Goal: Task Accomplishment & Management: Use online tool/utility

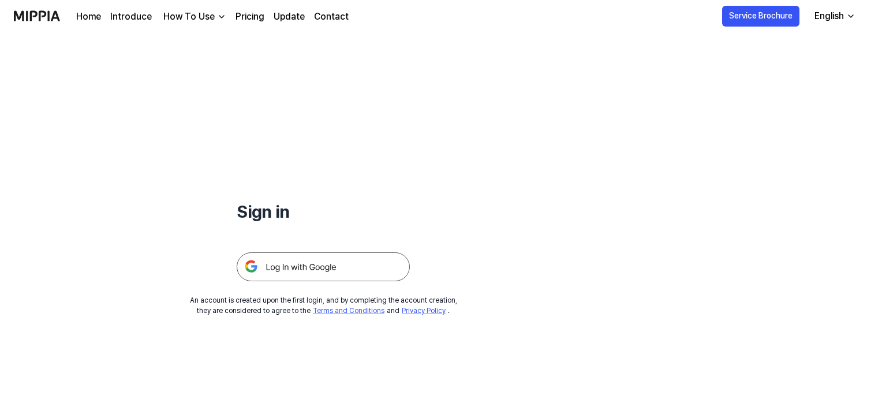
click at [354, 263] on img at bounding box center [323, 266] width 173 height 29
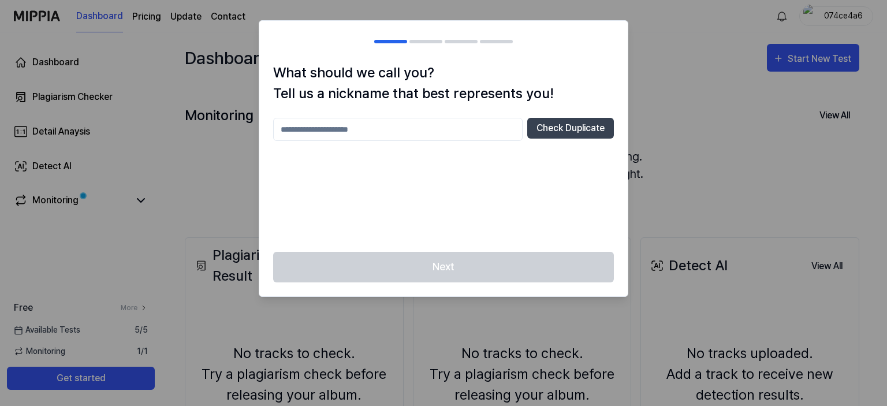
click at [421, 135] on input "text" at bounding box center [397, 129] width 249 height 23
type input "*"
click at [506, 196] on div "**** Check Duplicate" at bounding box center [443, 178] width 341 height 120
click at [448, 136] on input "****" at bounding box center [397, 129] width 249 height 23
type input "******"
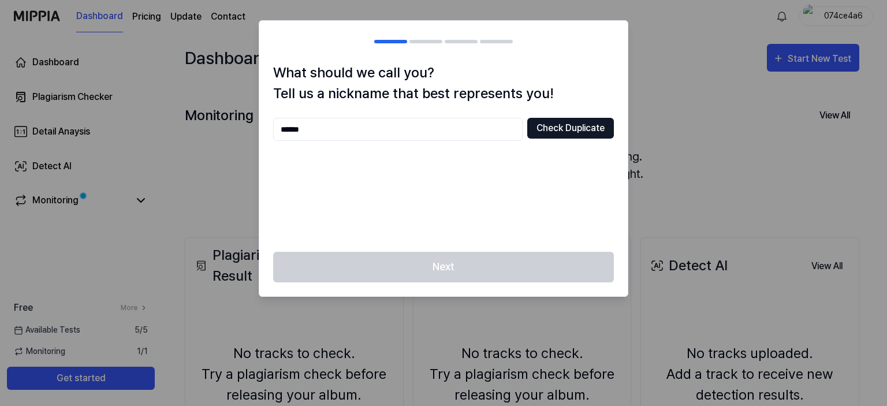
click at [540, 130] on button "Check Duplicate" at bounding box center [570, 128] width 87 height 21
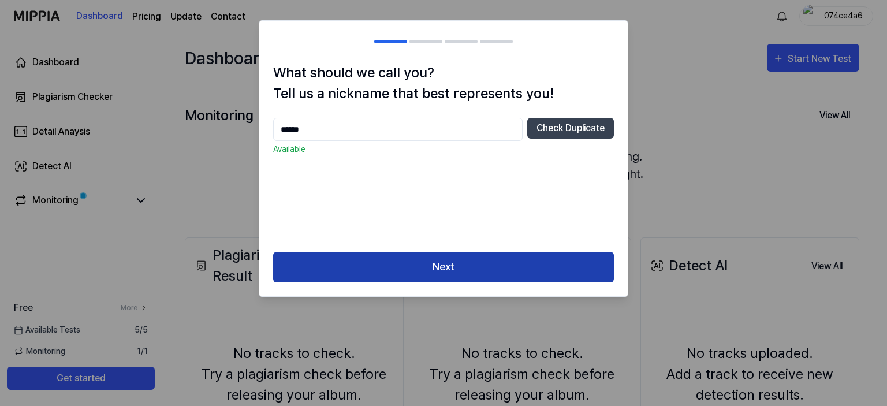
click at [429, 273] on button "Next" at bounding box center [443, 267] width 341 height 31
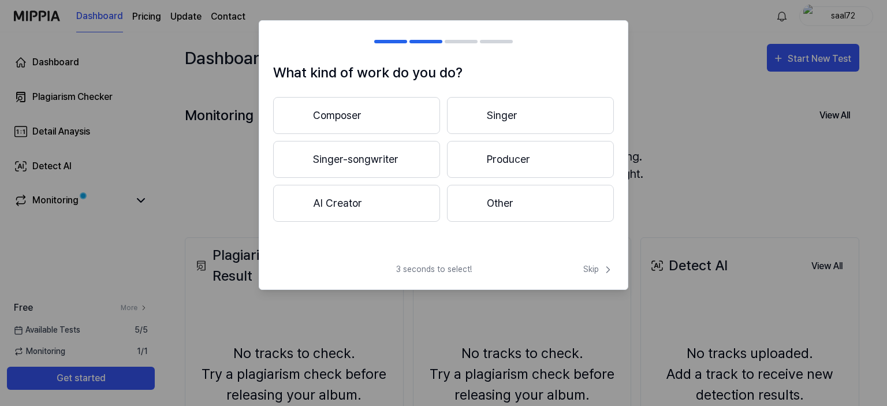
click at [497, 203] on button "Other" at bounding box center [530, 203] width 167 height 37
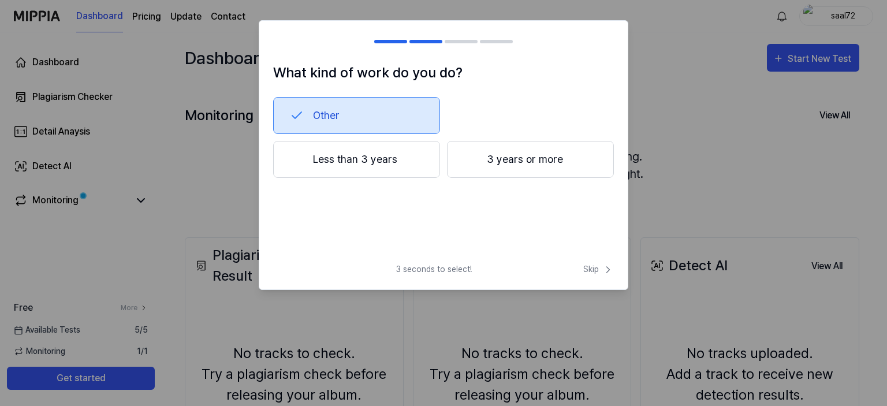
click at [389, 159] on button "Less than 3 years" at bounding box center [356, 159] width 167 height 37
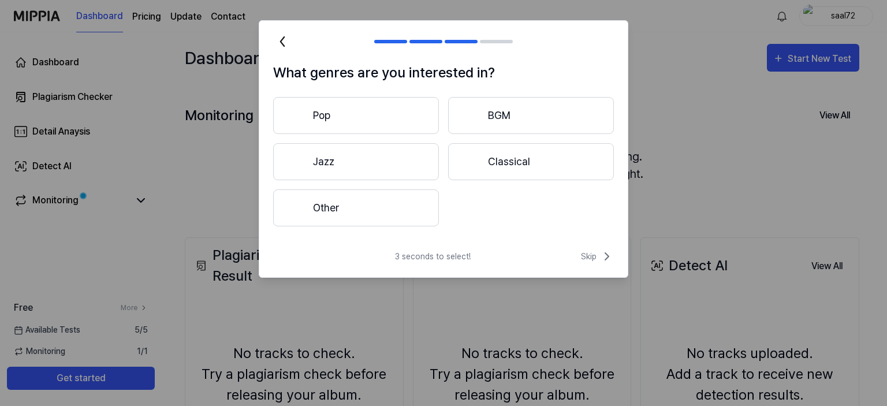
click at [378, 114] on button "Pop" at bounding box center [356, 115] width 166 height 37
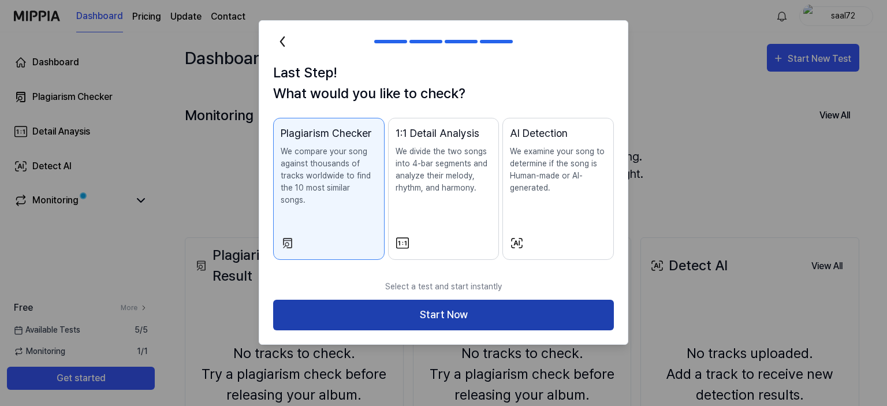
click at [440, 300] on button "Start Now" at bounding box center [443, 315] width 341 height 31
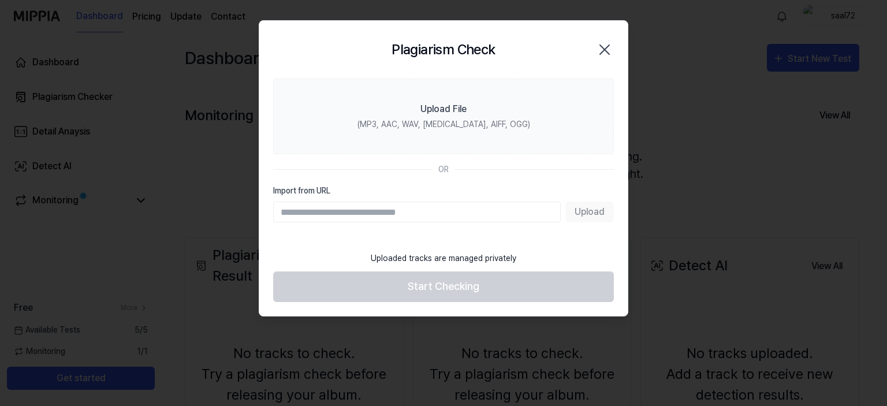
click at [359, 204] on input "Import from URL" at bounding box center [416, 211] width 287 height 21
paste input "**********"
click at [358, 205] on input "**********" at bounding box center [416, 211] width 287 height 21
type input "*"
click at [349, 211] on input "Import from URL" at bounding box center [416, 211] width 287 height 21
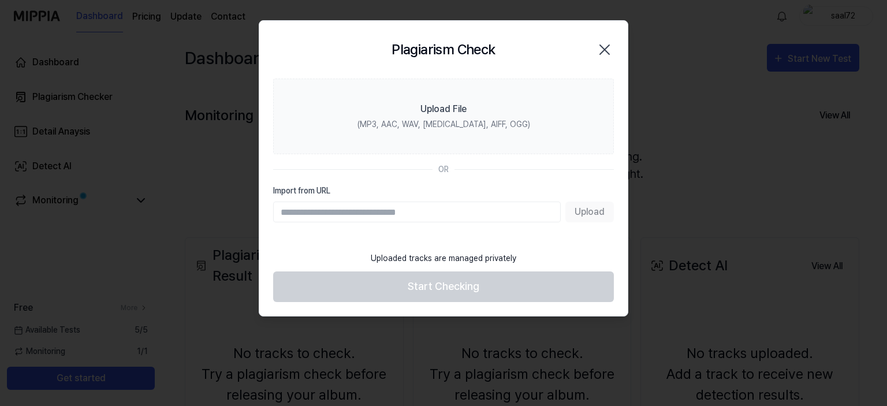
paste input "**********"
type input "**********"
click at [595, 212] on button "Upload" at bounding box center [589, 211] width 48 height 21
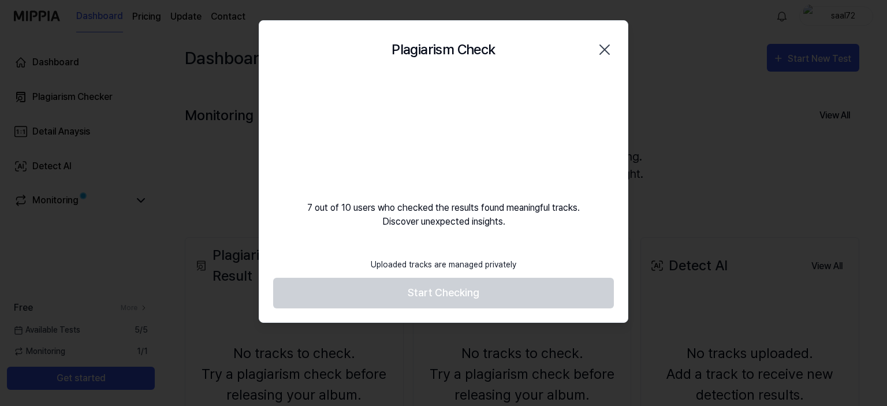
click at [460, 295] on footer "Uploaded tracks are managed privately Start Checking" at bounding box center [443, 280] width 341 height 57
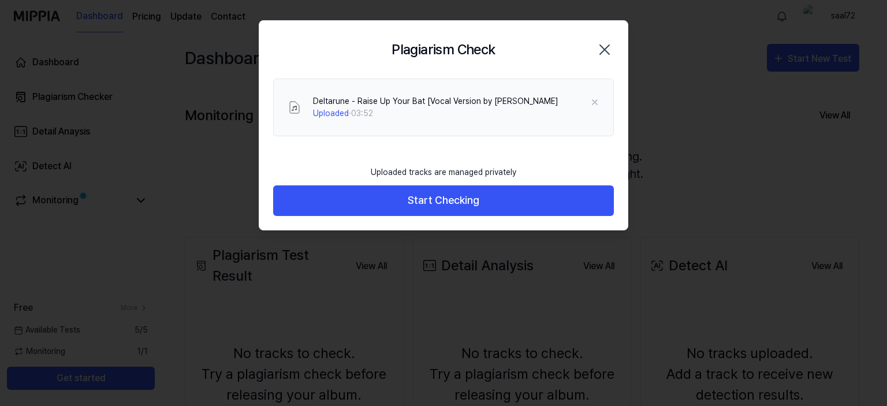
click at [449, 145] on div "Deltarune - Raise Up Your Bat [Vocal Version by Ny Uploaded · 03:52" at bounding box center [443, 119] width 368 height 81
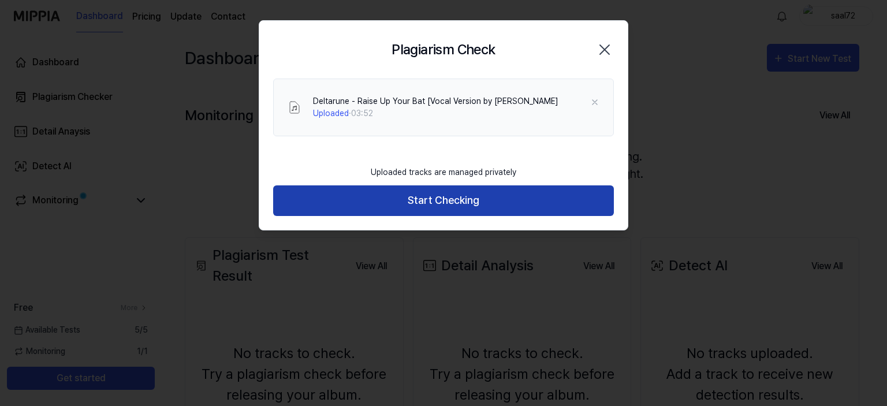
click at [437, 202] on button "Start Checking" at bounding box center [443, 200] width 341 height 31
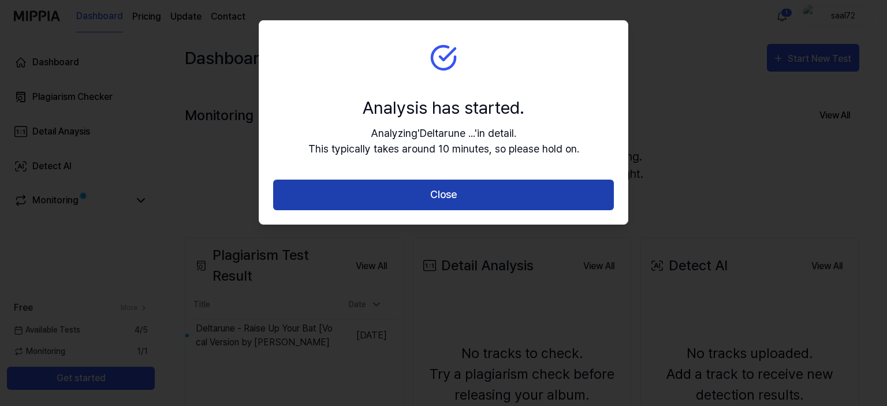
click at [482, 201] on button "Close" at bounding box center [443, 195] width 341 height 31
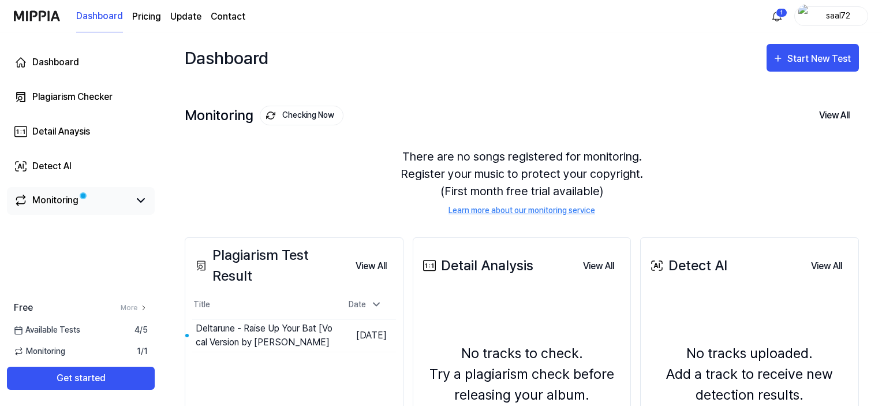
click at [62, 197] on div "Monitoring" at bounding box center [55, 200] width 46 height 14
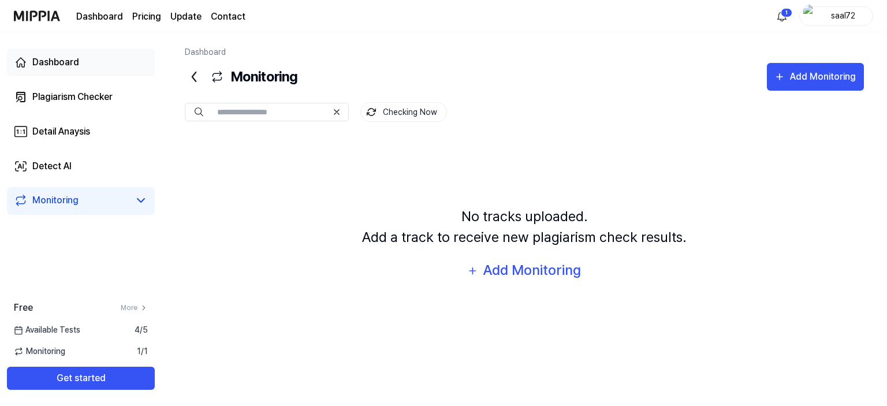
click at [58, 62] on div "Dashboard" at bounding box center [55, 62] width 47 height 14
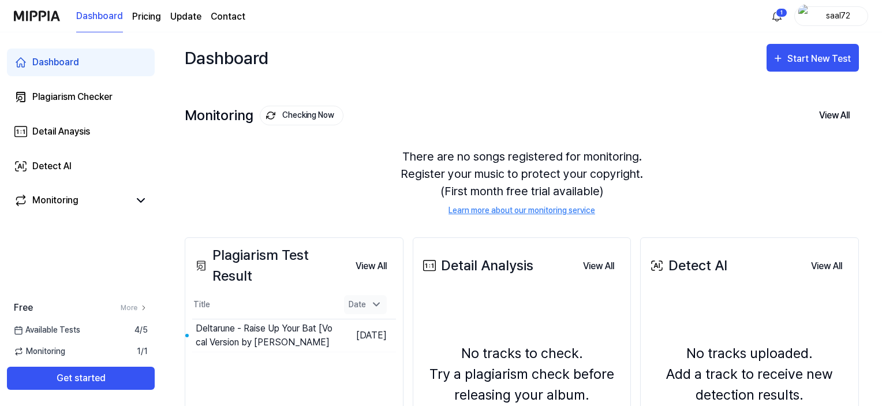
click at [375, 301] on icon at bounding box center [377, 304] width 12 height 12
click at [277, 334] on button "Go to Results" at bounding box center [304, 335] width 62 height 18
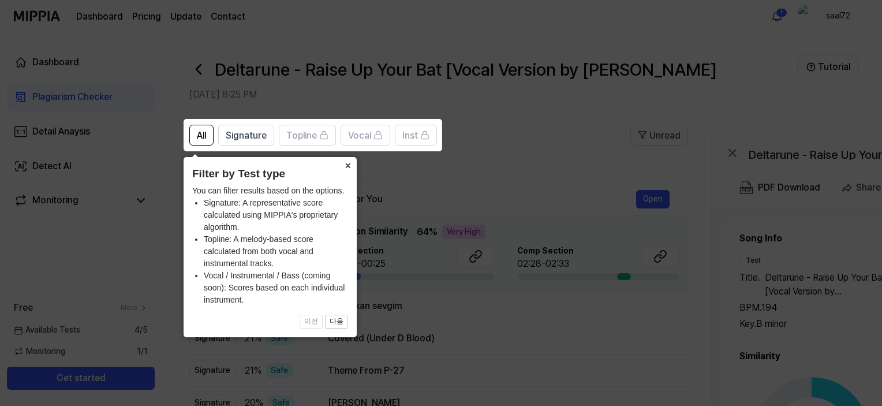
click at [346, 165] on button "×" at bounding box center [347, 165] width 18 height 16
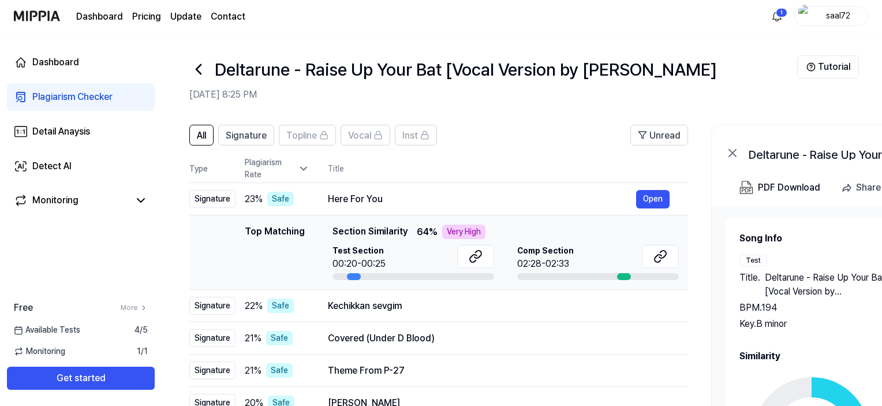
click at [350, 264] on div "00:20-00:25" at bounding box center [359, 264] width 53 height 14
click at [395, 277] on div at bounding box center [414, 276] width 162 height 7
click at [654, 202] on button "Open" at bounding box center [652, 199] width 33 height 18
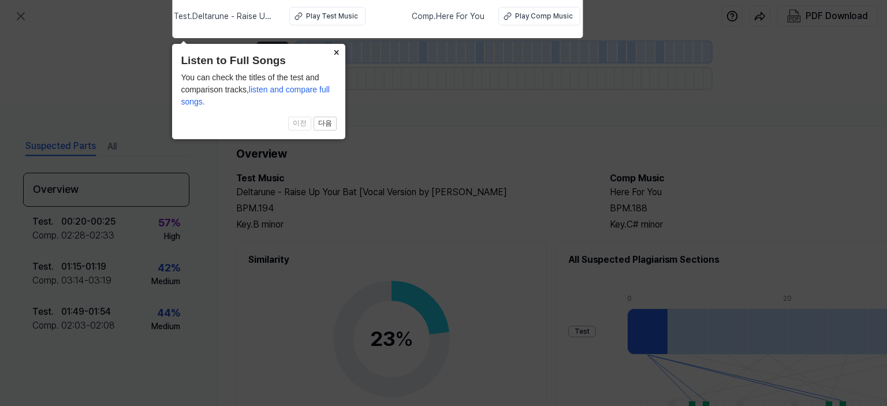
click at [333, 51] on button "×" at bounding box center [336, 52] width 18 height 16
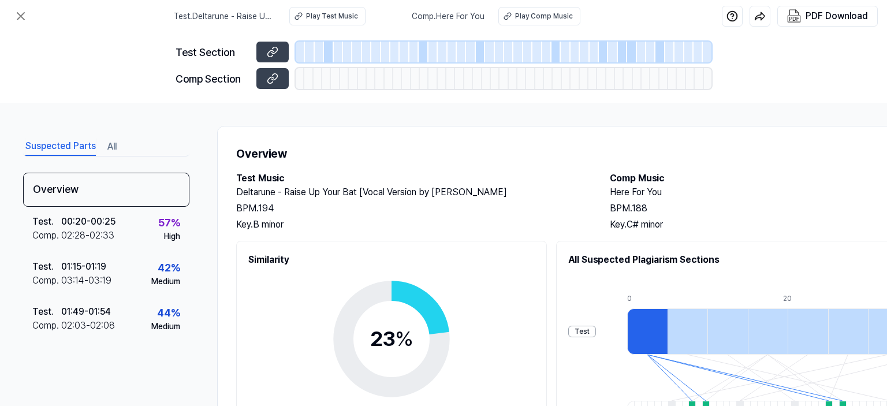
click at [589, 328] on div "Test" at bounding box center [582, 332] width 28 height 12
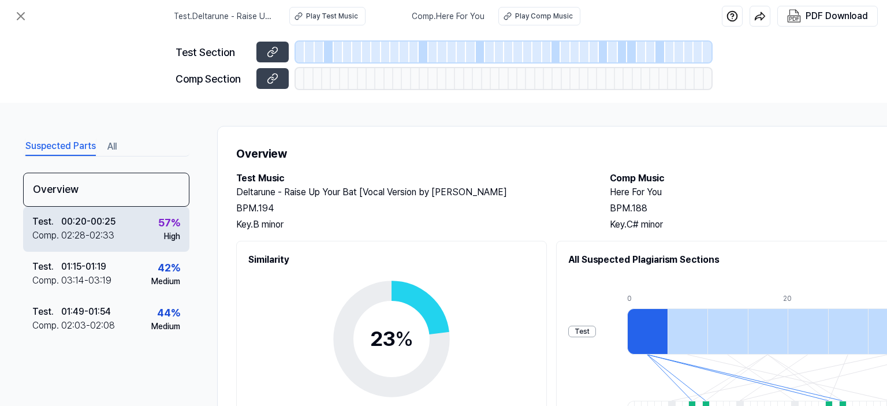
click at [80, 233] on div "02:28 - 02:33" at bounding box center [87, 236] width 53 height 14
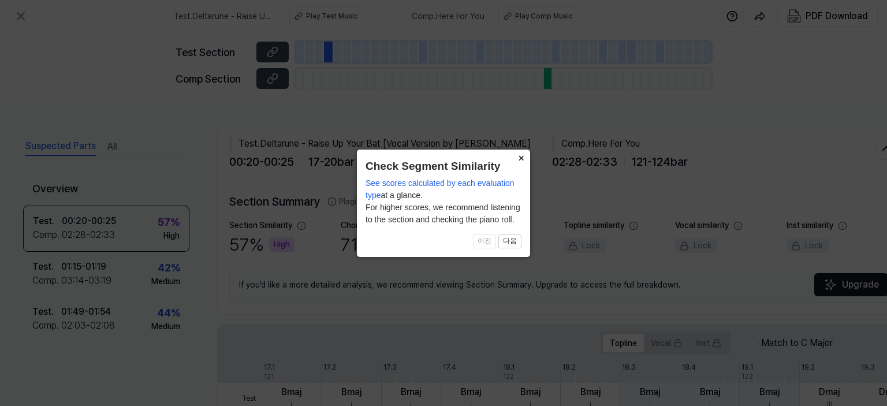
click at [520, 156] on button "×" at bounding box center [520, 158] width 18 height 16
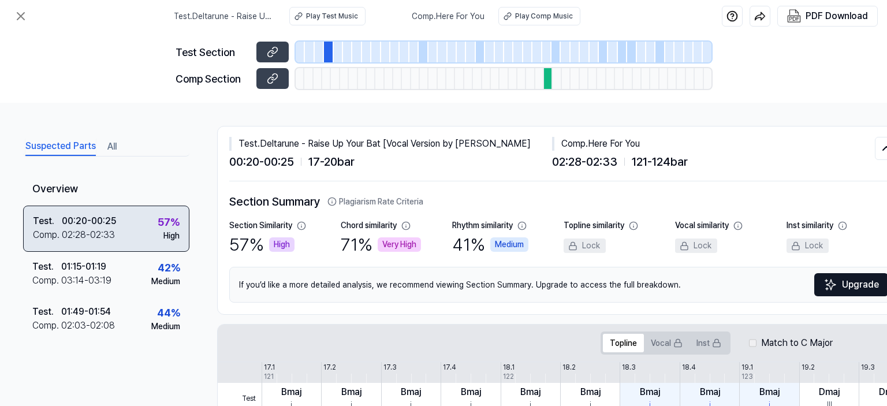
click at [139, 232] on div "Test . 00:20 - 00:25 Comp . 02:28 - 02:33 57 % High" at bounding box center [106, 229] width 166 height 46
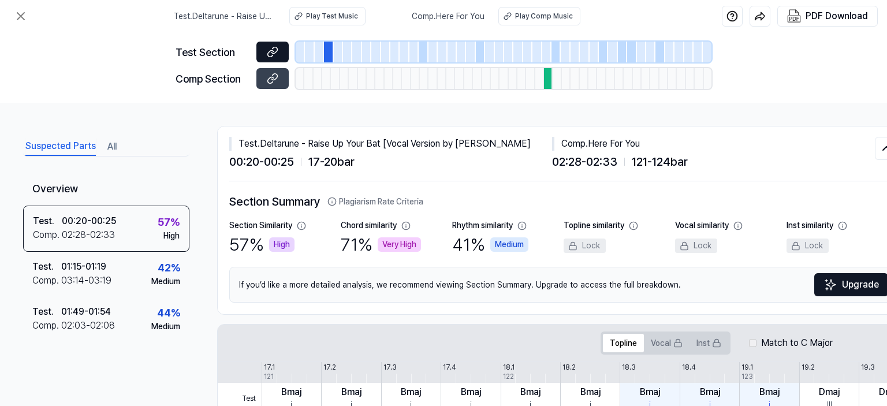
click at [279, 46] on button at bounding box center [272, 52] width 32 height 21
click at [269, 84] on button at bounding box center [272, 78] width 32 height 21
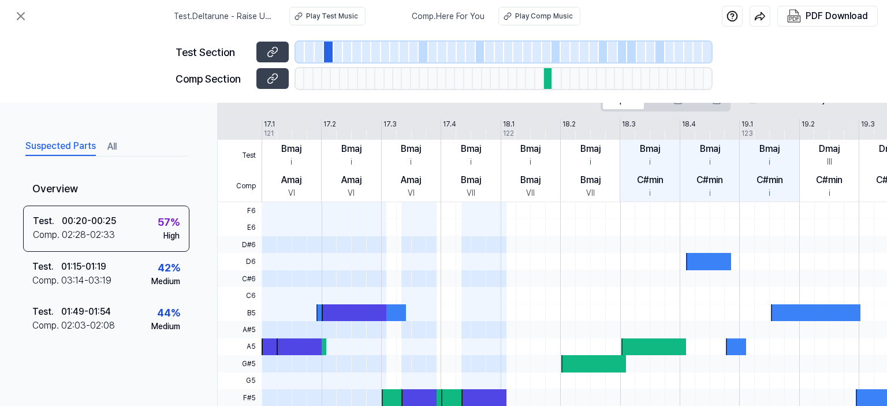
scroll to position [139, 0]
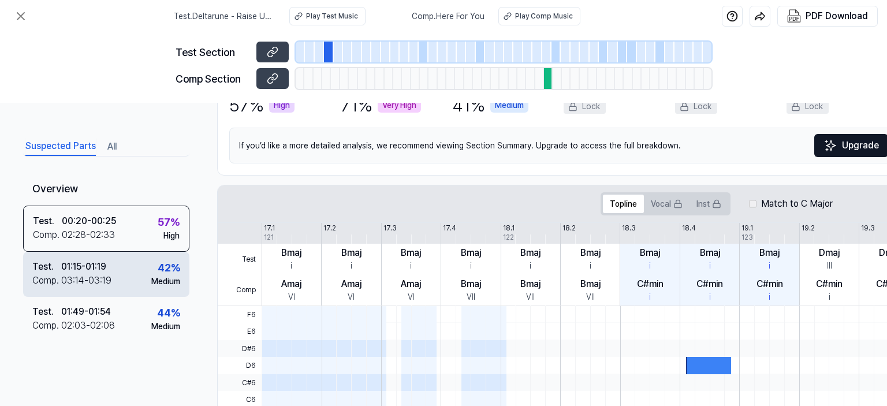
click at [114, 289] on div "Test . 01:15 - 01:19 Comp . 03:14 - 03:19 42 % Medium" at bounding box center [106, 274] width 166 height 45
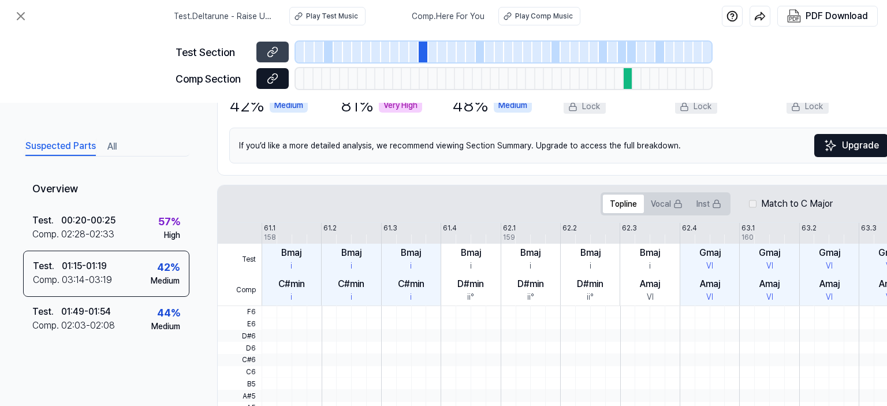
click at [276, 79] on icon at bounding box center [274, 77] width 6 height 6
